Goal: Task Accomplishment & Management: Use online tool/utility

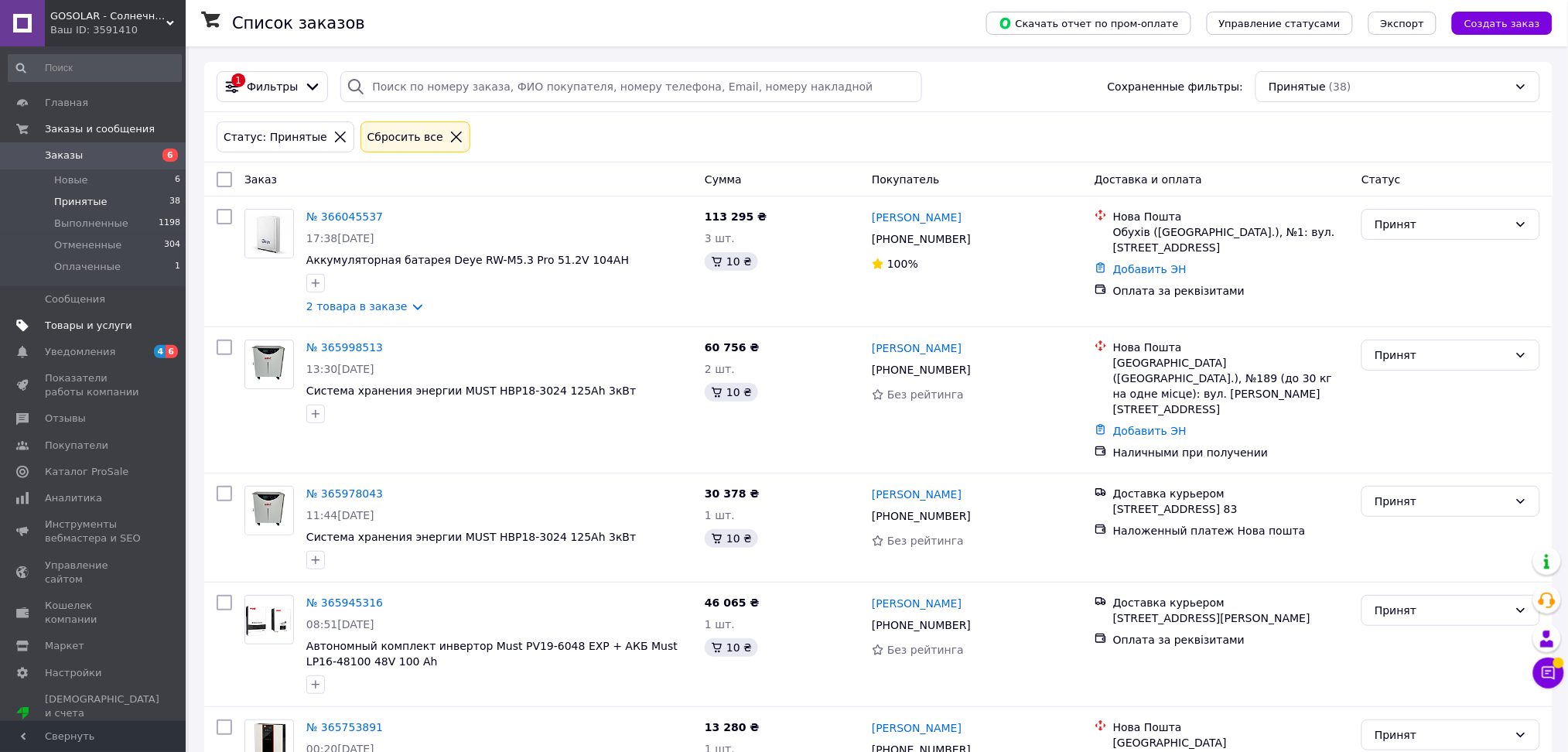
click at [54, 319] on span "Товары и услуги" at bounding box center [88, 325] width 87 height 14
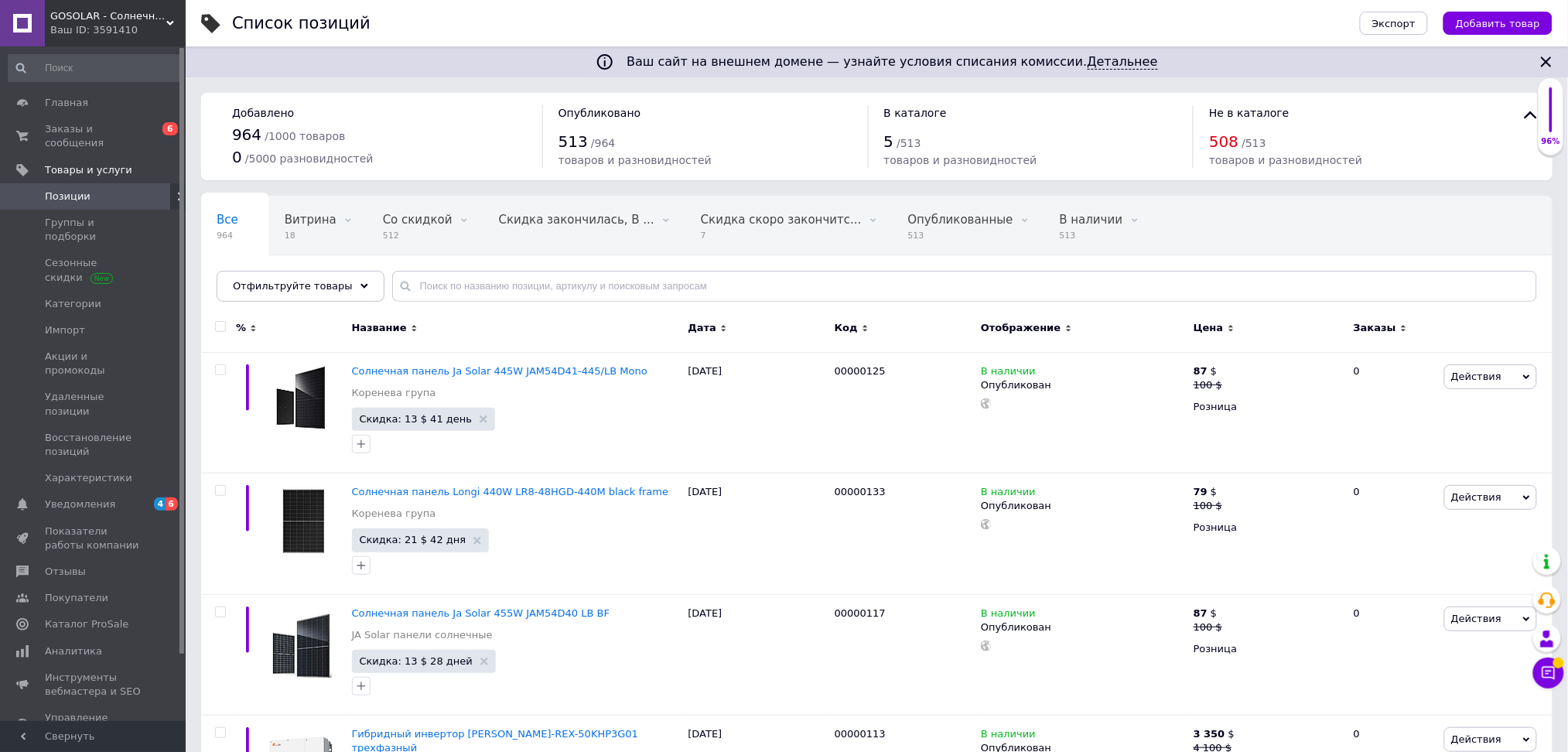
click at [128, 27] on div "Ваш ID: 3591410" at bounding box center [117, 29] width 136 height 14
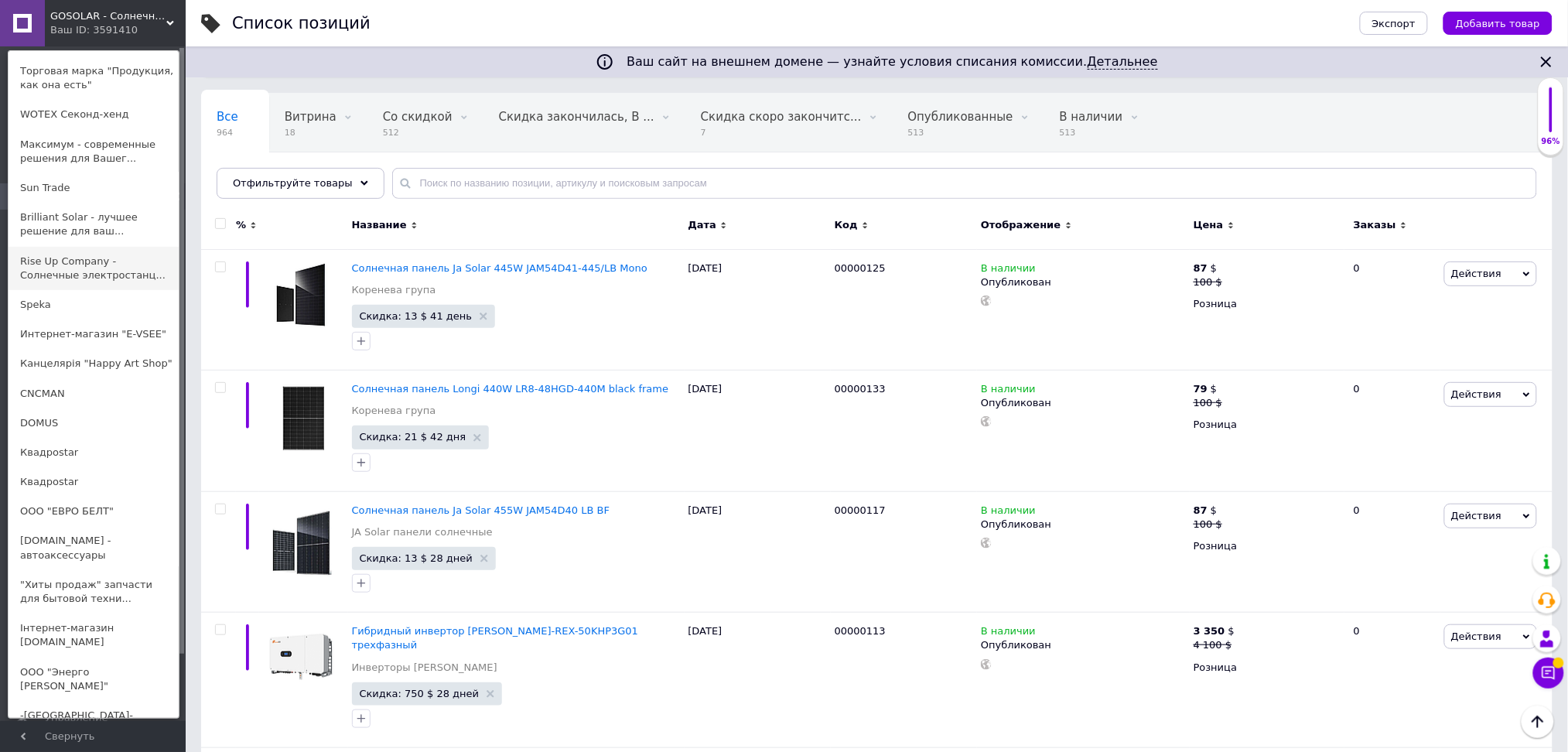
scroll to position [310, 0]
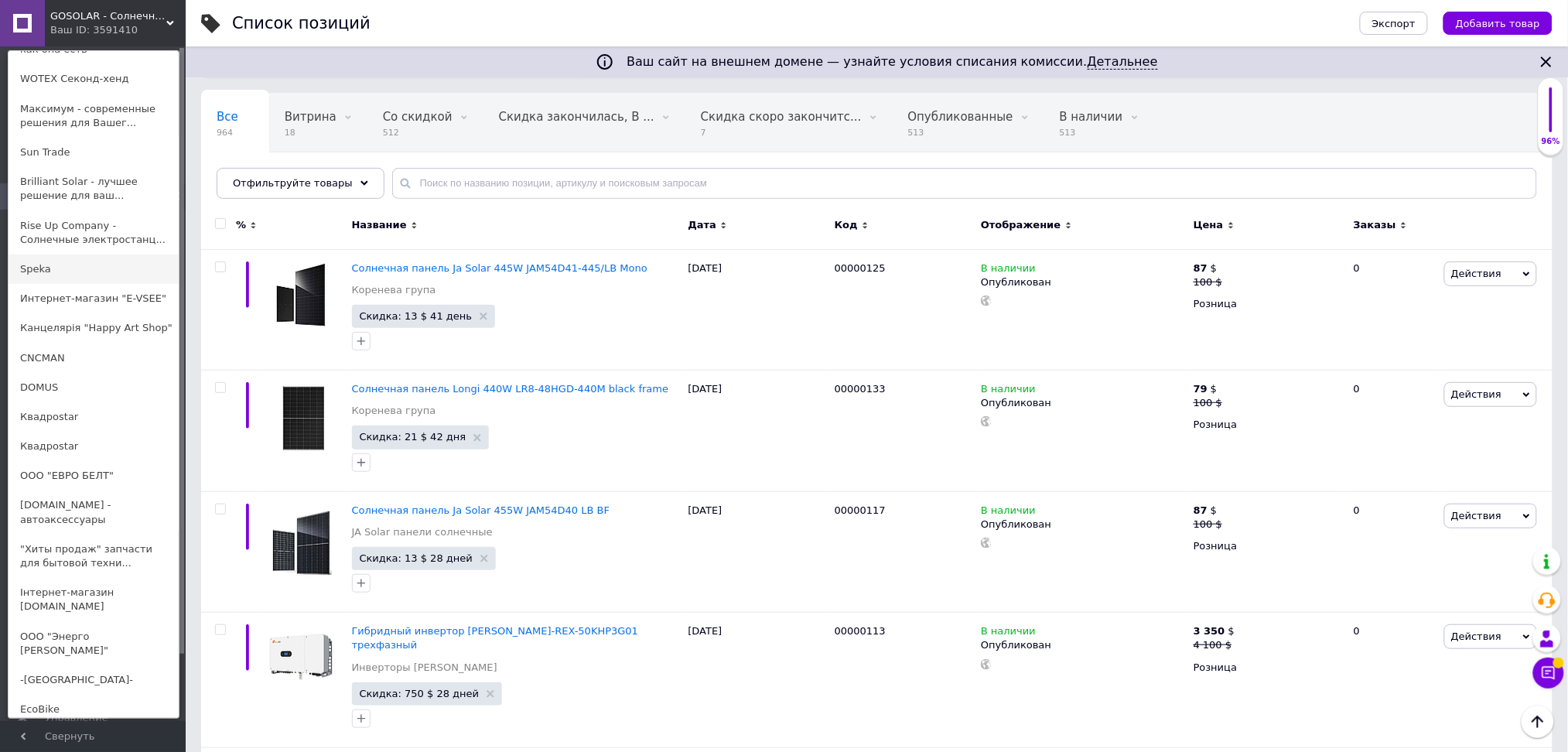
click at [35, 255] on link "Speka" at bounding box center [93, 269] width 170 height 29
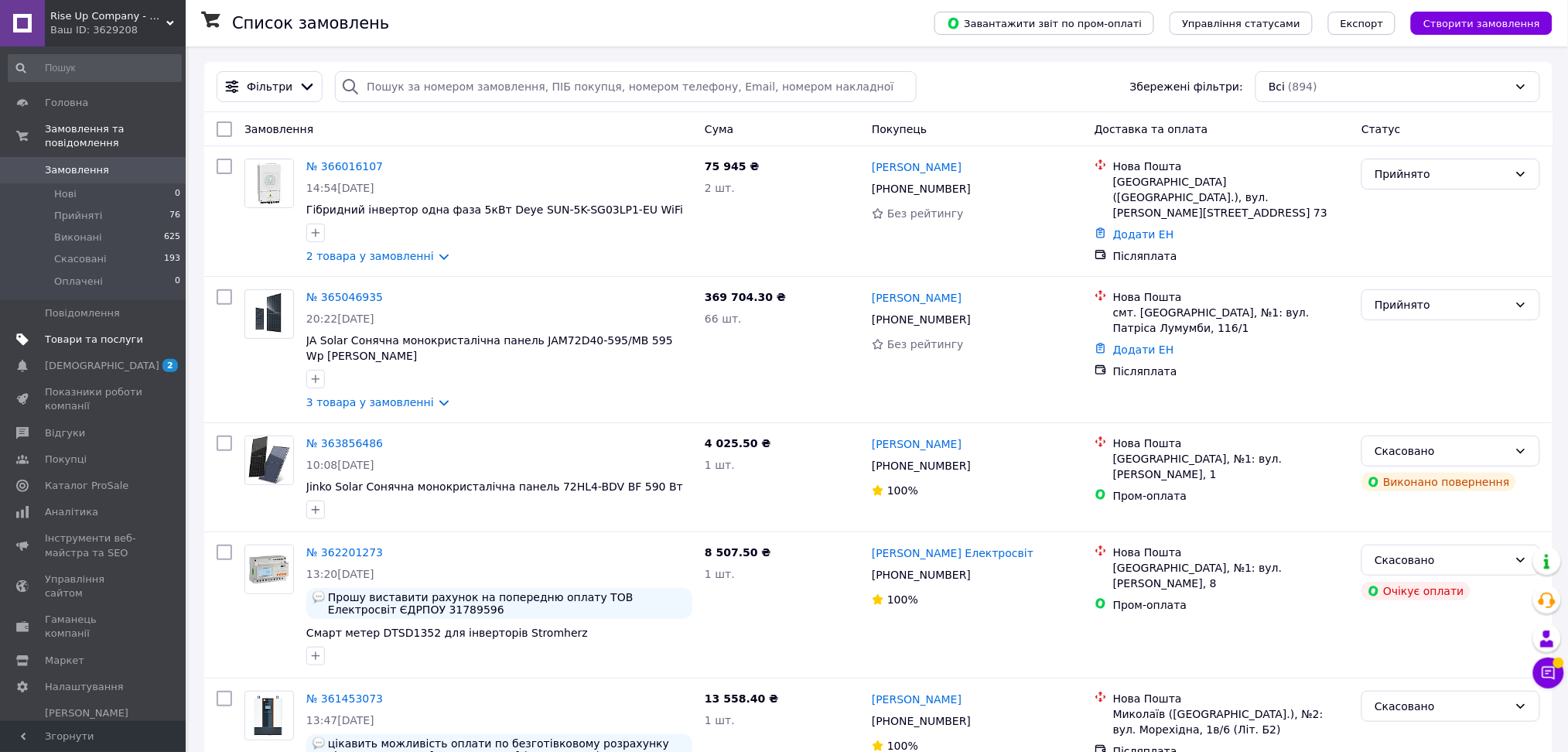
click at [66, 332] on span "Товари та послуги" at bounding box center [94, 339] width 98 height 14
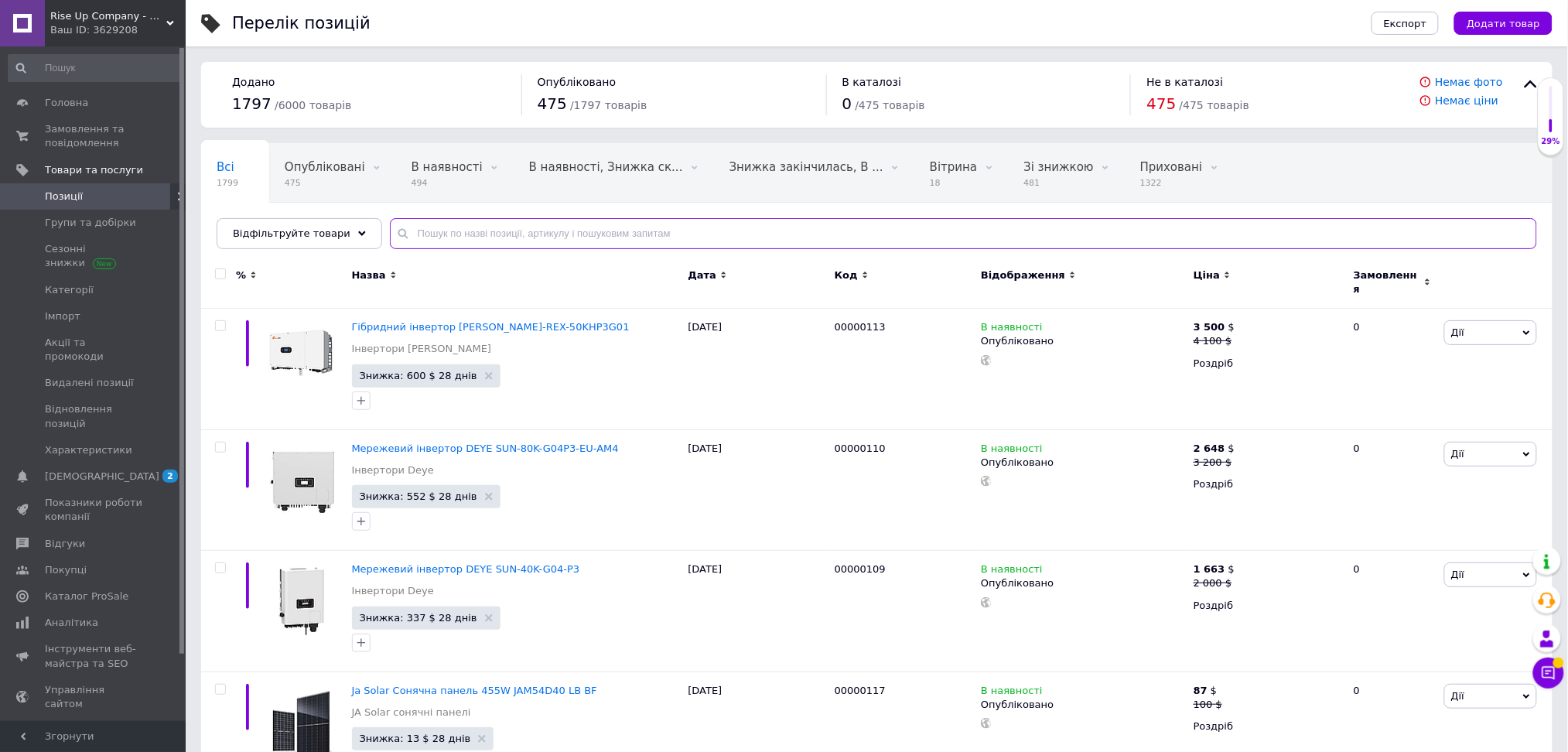
click at [489, 247] on input "text" at bounding box center [963, 234] width 1147 height 31
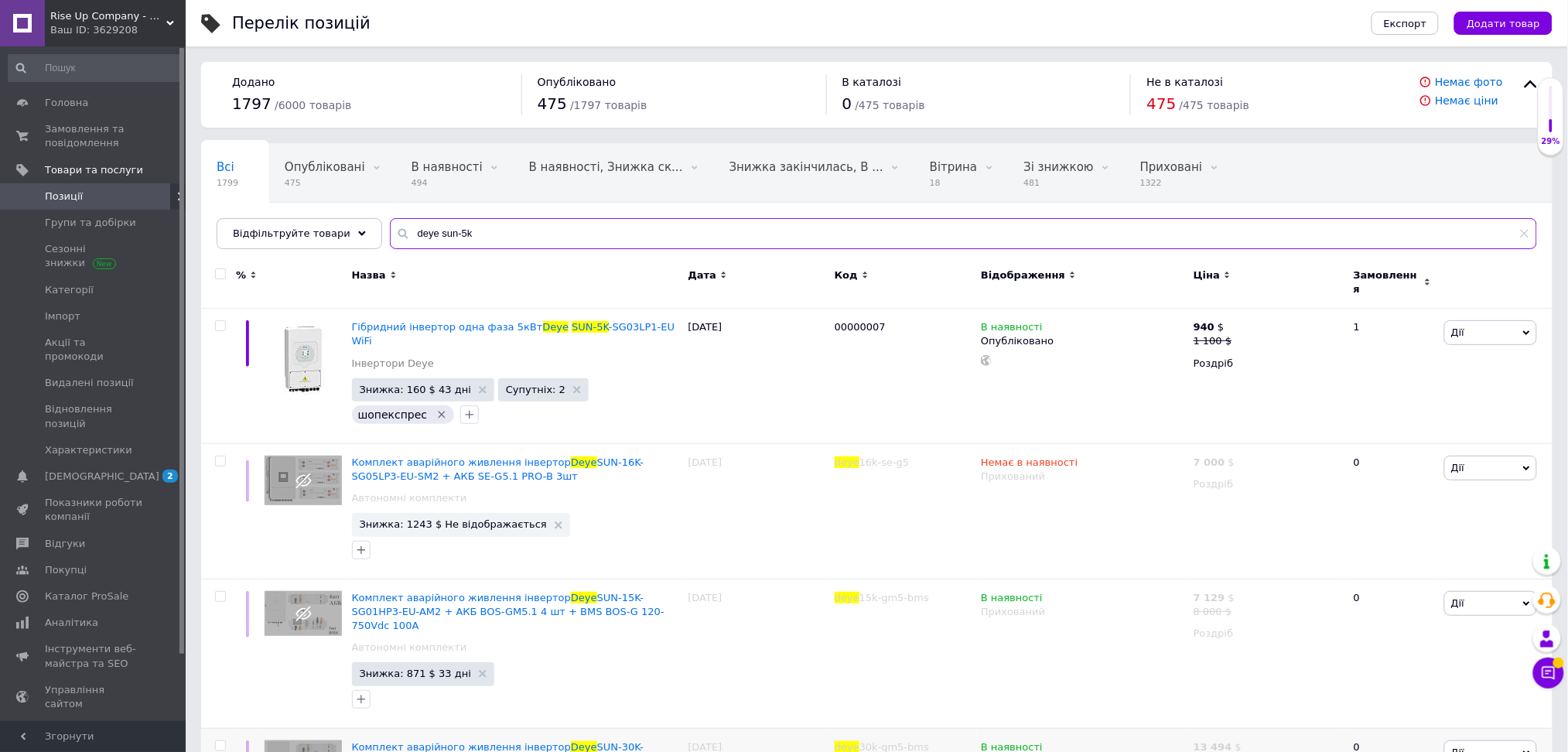
type input "deye sun-5k"
